Goal: Find specific page/section: Find specific page/section

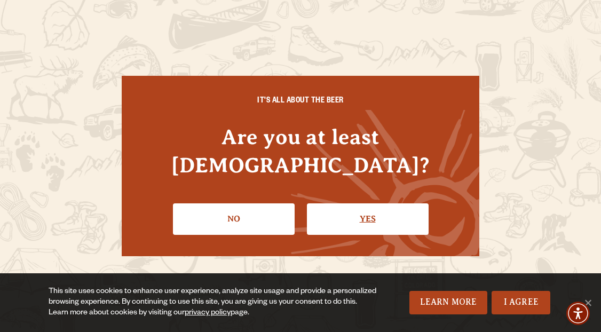
click at [358, 203] on link "Yes" at bounding box center [368, 218] width 122 height 31
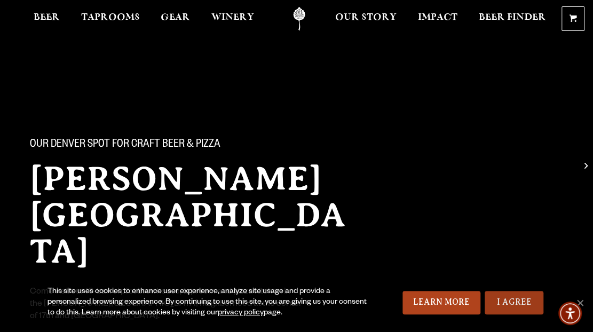
click at [502, 302] on link "I Agree" at bounding box center [514, 302] width 59 height 23
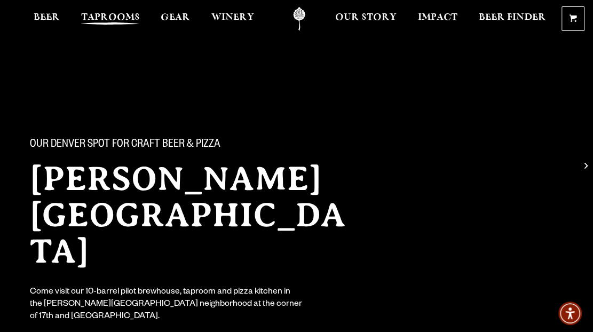
click at [108, 18] on span "Taprooms" at bounding box center [110, 17] width 59 height 9
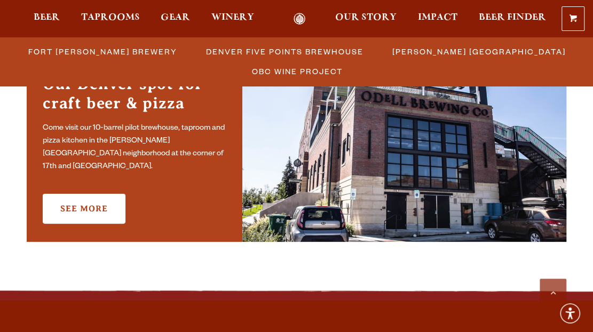
scroll to position [759, 0]
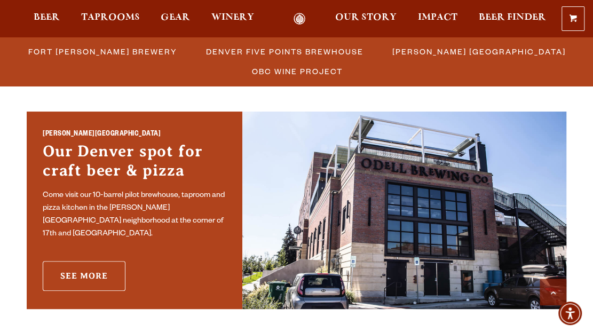
click at [94, 267] on link "See More" at bounding box center [84, 276] width 83 height 30
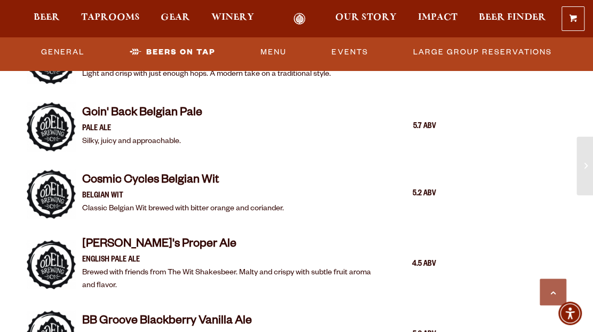
scroll to position [1012, 0]
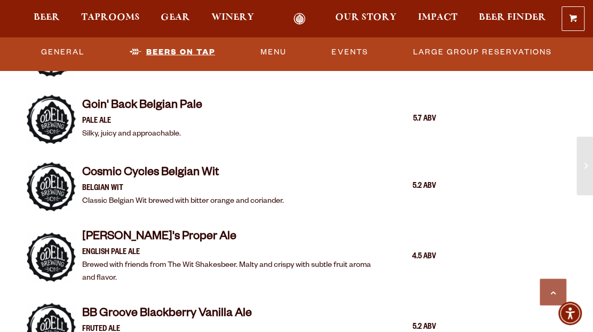
click at [191, 49] on link "Beers On Tap" at bounding box center [172, 52] width 94 height 25
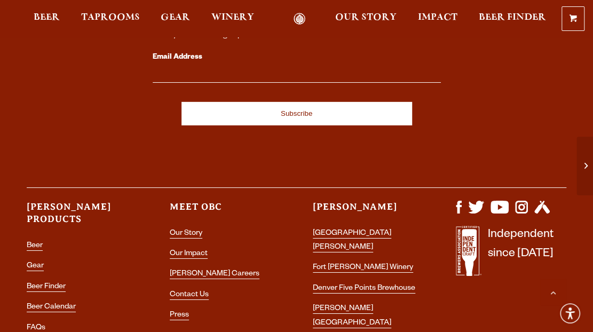
scroll to position [0, 0]
